Goal: Download file/media

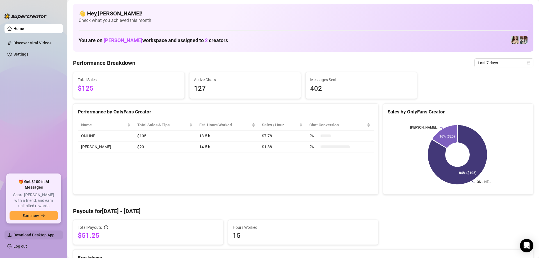
click at [37, 233] on span "Download Desktop App" at bounding box center [33, 235] width 41 height 4
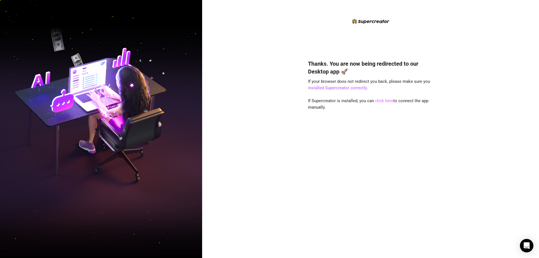
click at [384, 100] on link "click here" at bounding box center [384, 100] width 18 height 5
click at [381, 101] on link "click here" at bounding box center [384, 100] width 18 height 5
click at [387, 102] on link "click here" at bounding box center [384, 100] width 18 height 5
